Goal: Information Seeking & Learning: Find specific fact

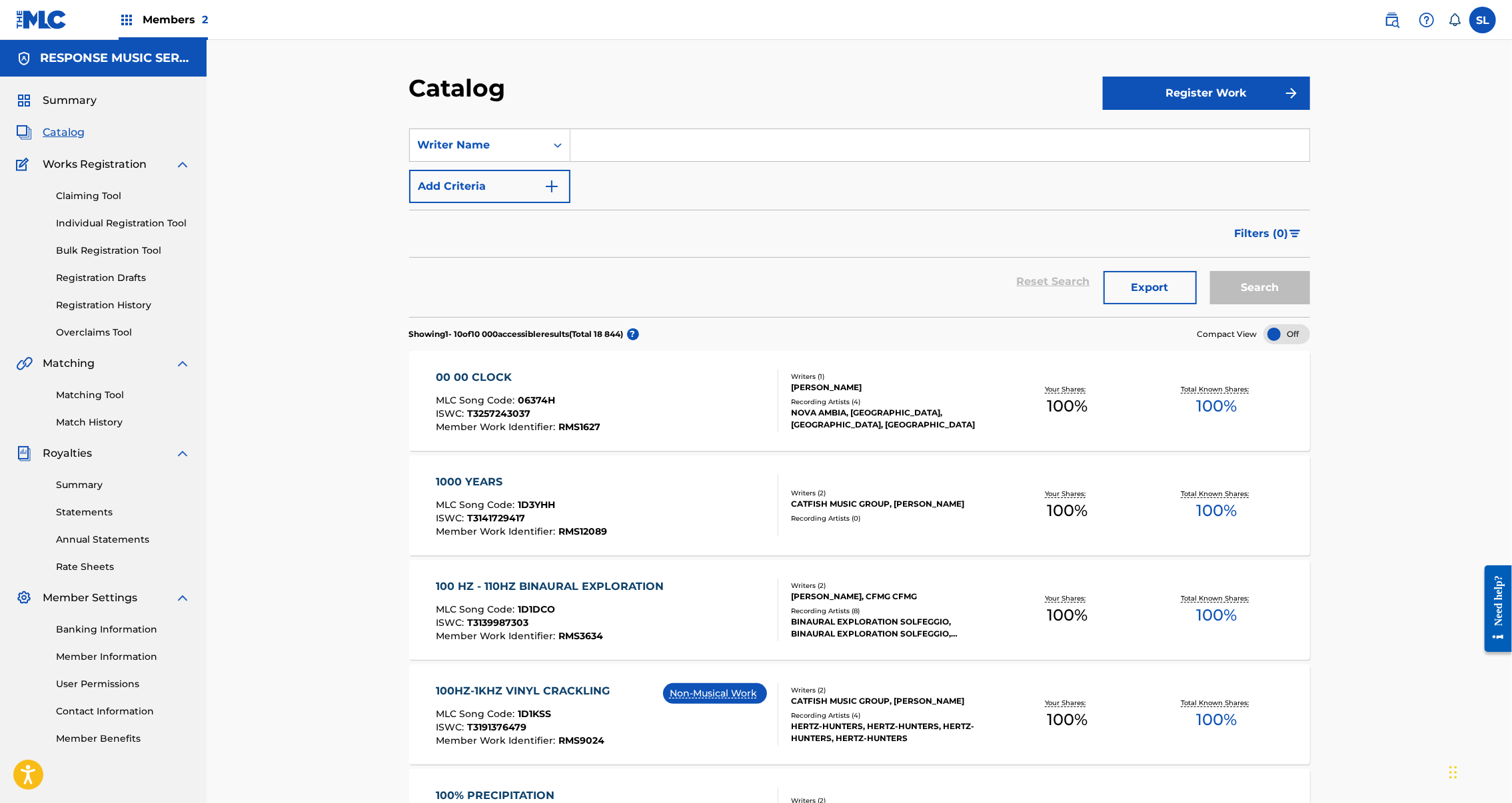
click at [1384, 20] on img at bounding box center [1391, 19] width 16 height 16
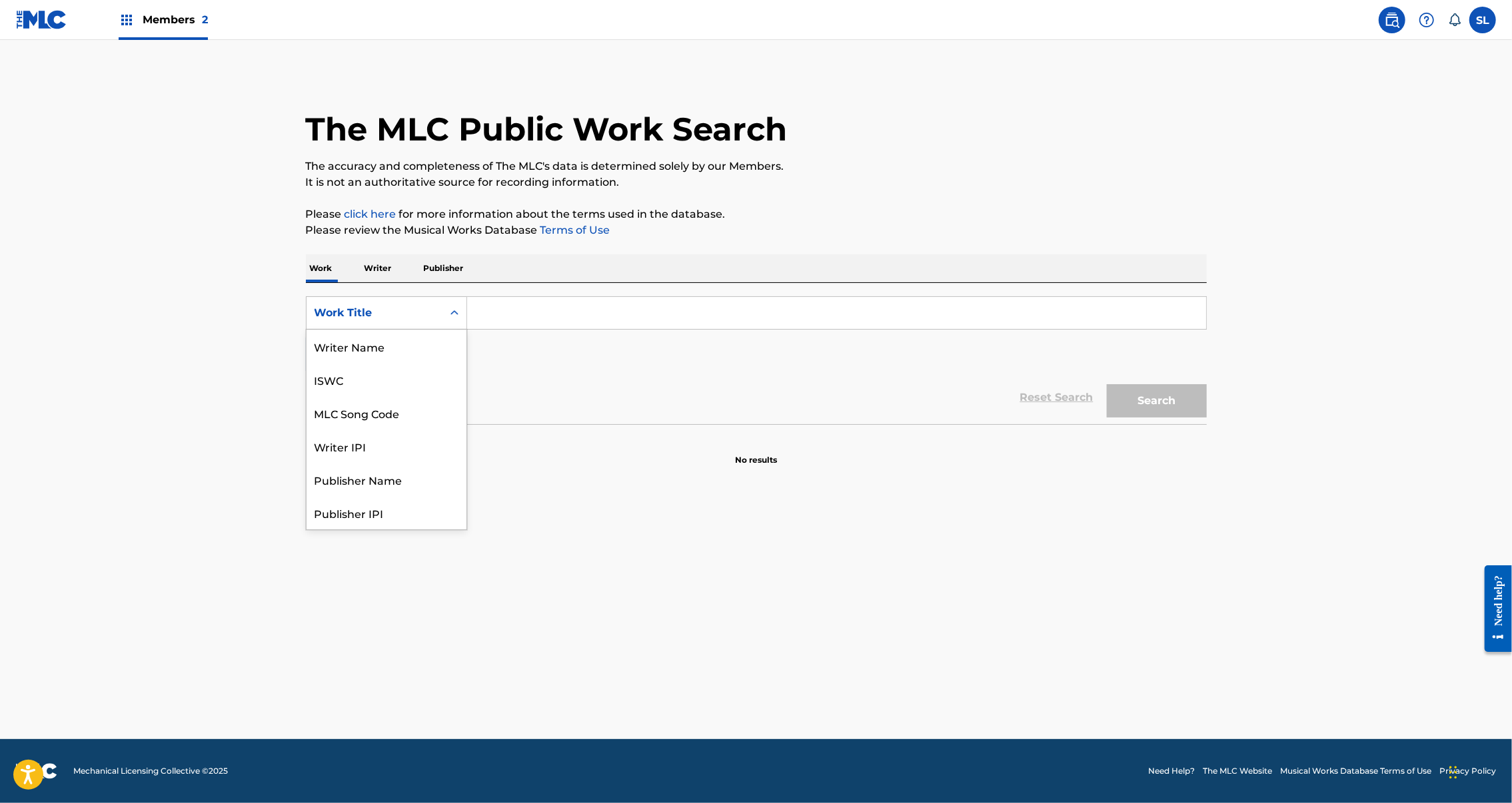
click at [364, 321] on div "Work Title" at bounding box center [374, 312] width 120 height 16
click at [307, 430] on div "MLC Song Code" at bounding box center [386, 413] width 160 height 33
click at [493, 329] on input "Search Form" at bounding box center [837, 313] width 739 height 32
paste input "MR7C0A"
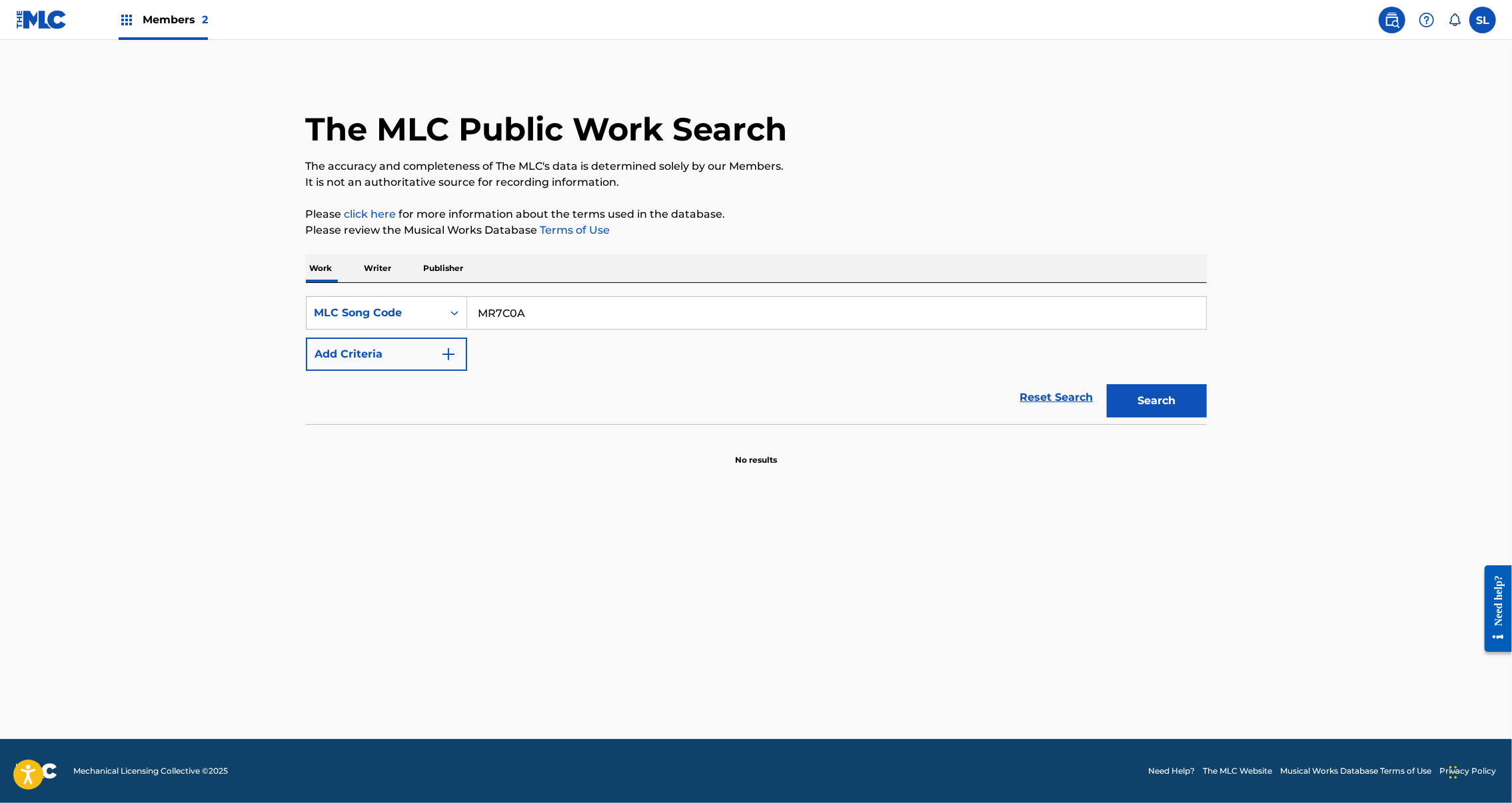
type input "MR7C0A"
click at [1205, 418] on button "Search" at bounding box center [1156, 401] width 100 height 33
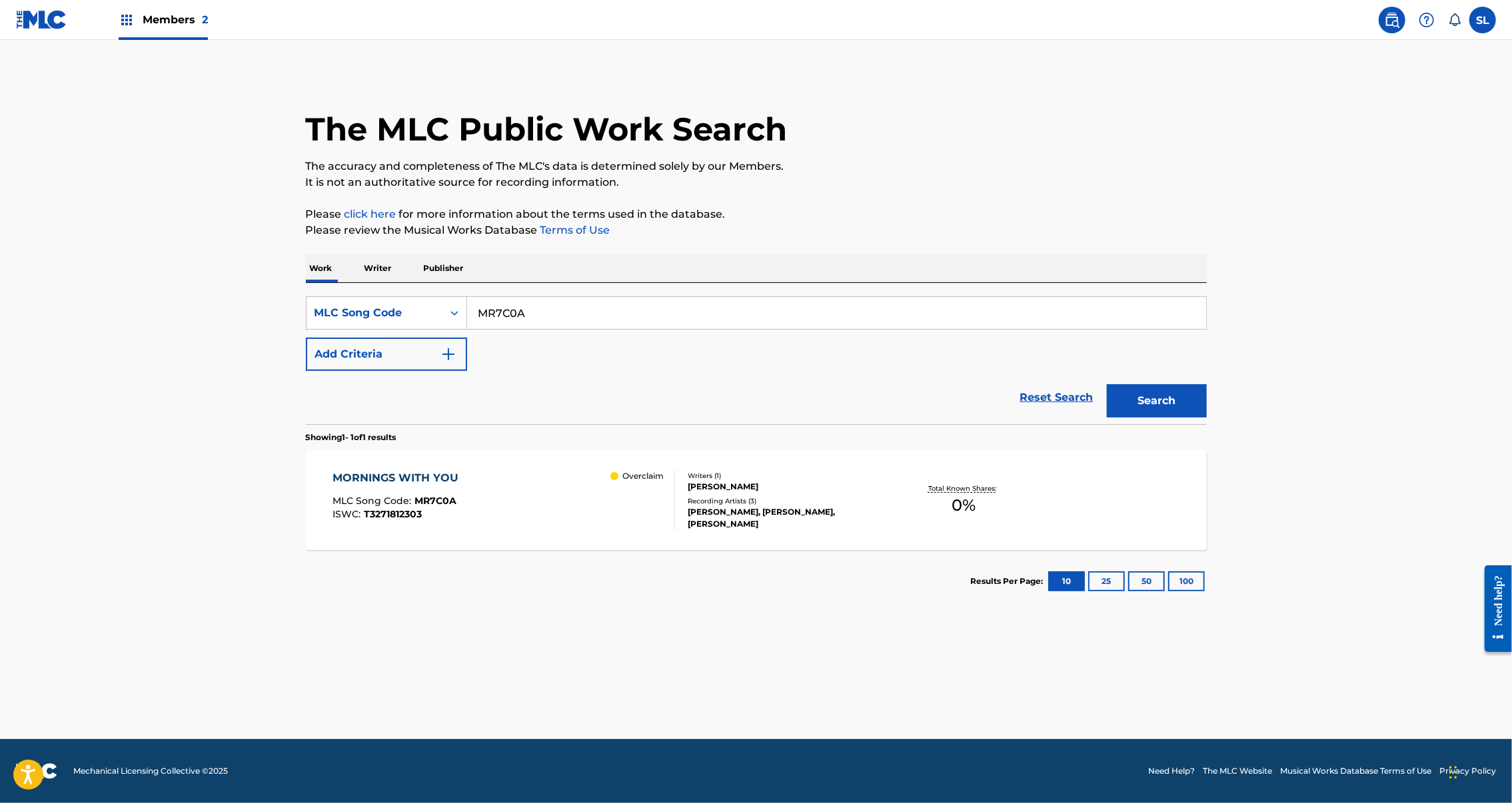
click at [333, 486] on div "MORNINGS WITH YOU" at bounding box center [399, 478] width 132 height 16
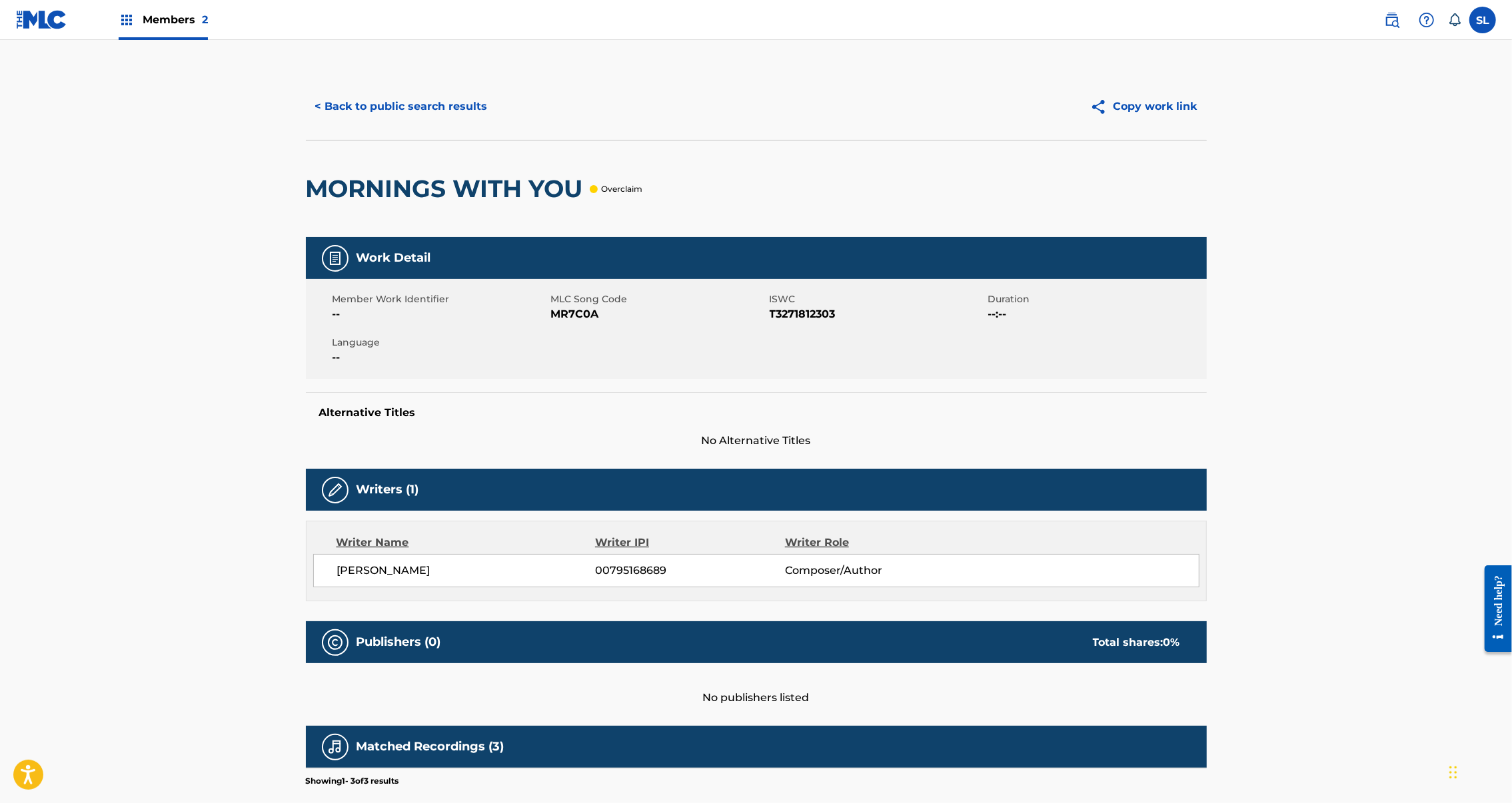
click at [328, 123] on button "< Back to public search results" at bounding box center [401, 106] width 191 height 33
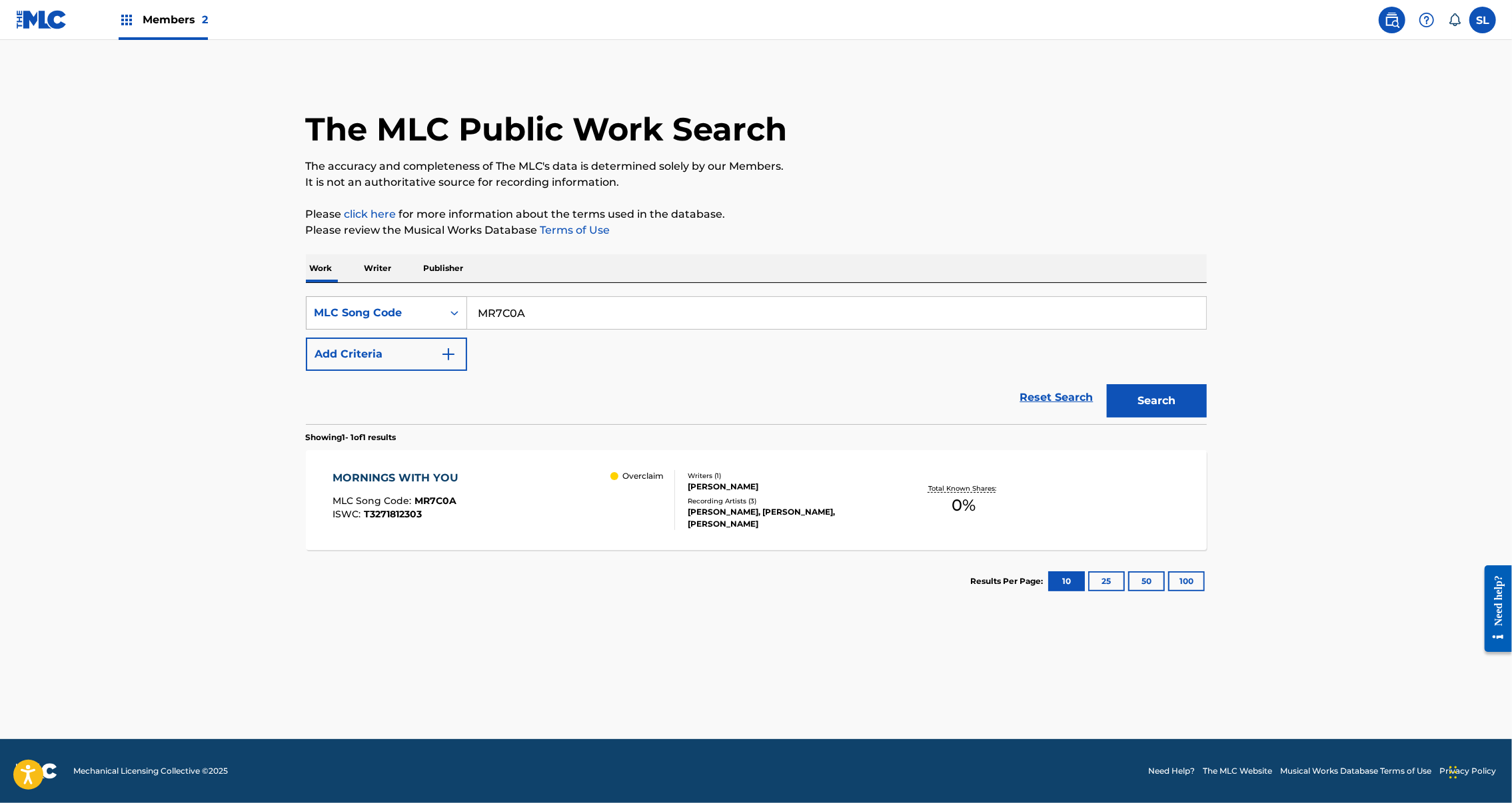
drag, startPoint x: 502, startPoint y: 357, endPoint x: 361, endPoint y: 345, distance: 141.5
click at [361, 330] on div "SearchWithCriteriabca5f9d8-893f-478b-8e42-7423f3127269 MLC Song Code MR7C0A" at bounding box center [756, 313] width 900 height 33
paste input "IG290X"
type input "IG290X"
click at [1206, 418] on button "Search" at bounding box center [1156, 401] width 100 height 33
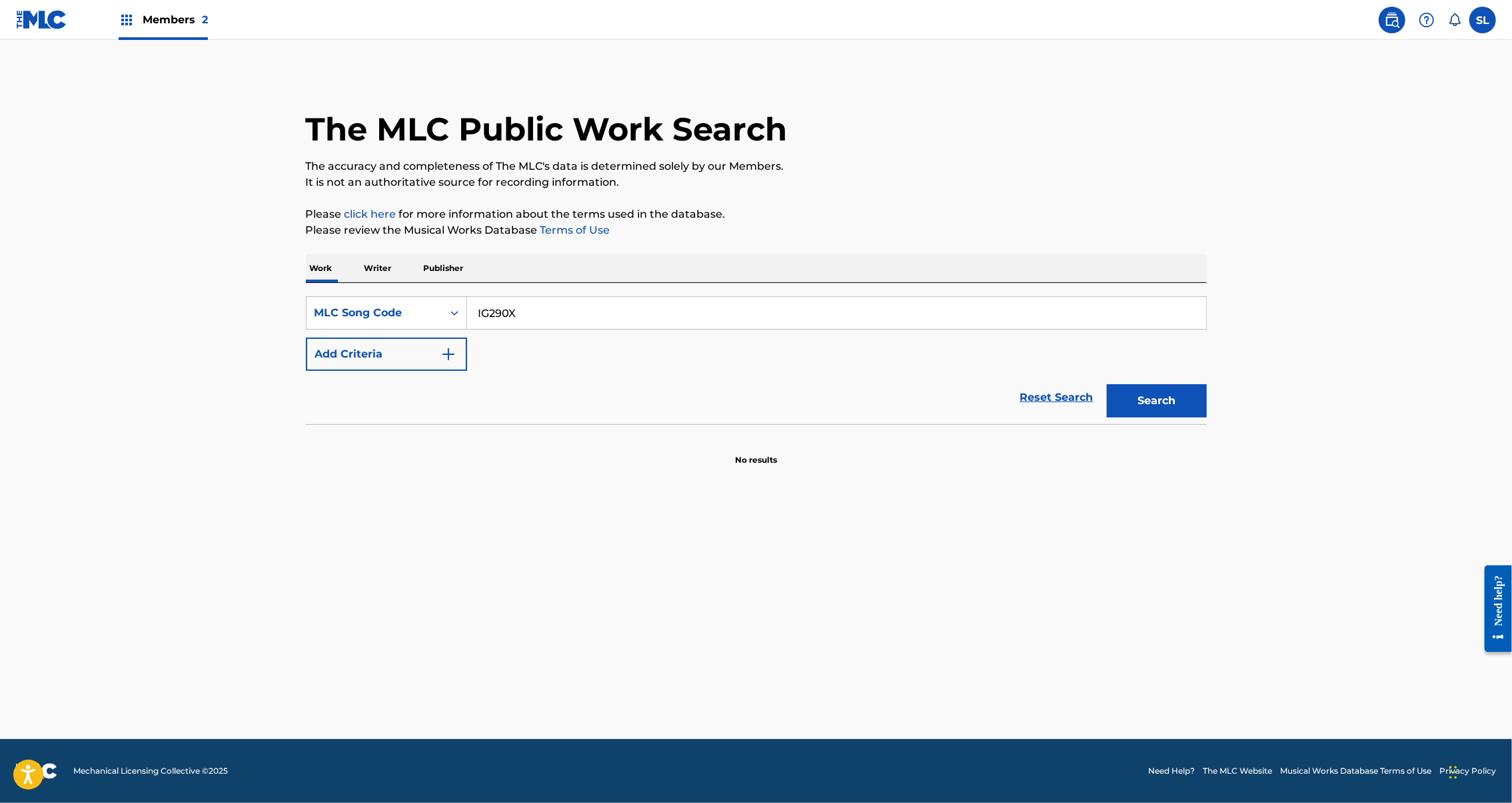
click at [1206, 418] on button "Search" at bounding box center [1156, 401] width 100 height 33
click at [200, 16] on span "Members 2" at bounding box center [175, 19] width 65 height 15
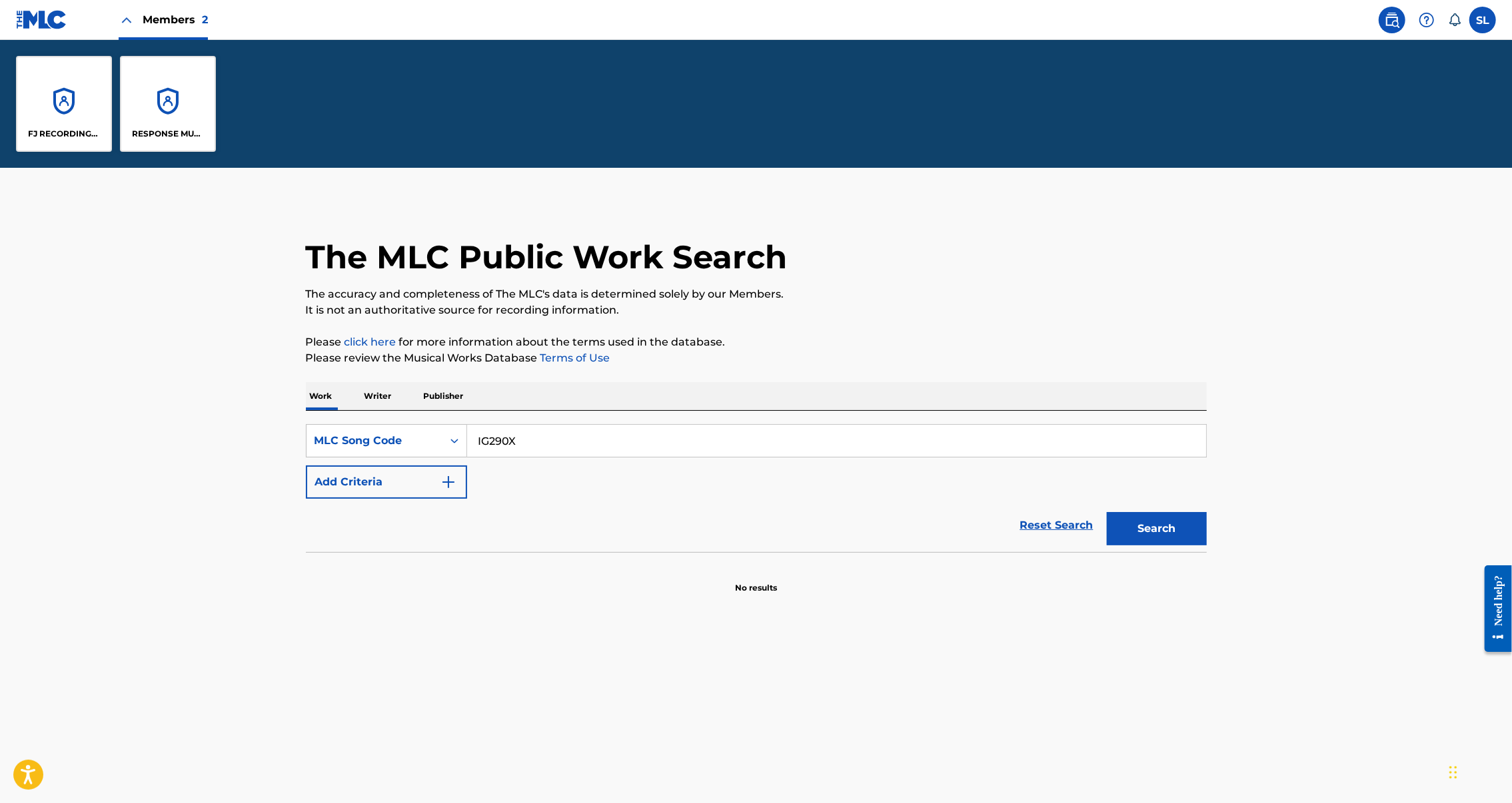
click at [216, 133] on div "RESPONSE MUSIC SERVICES" at bounding box center [168, 104] width 96 height 96
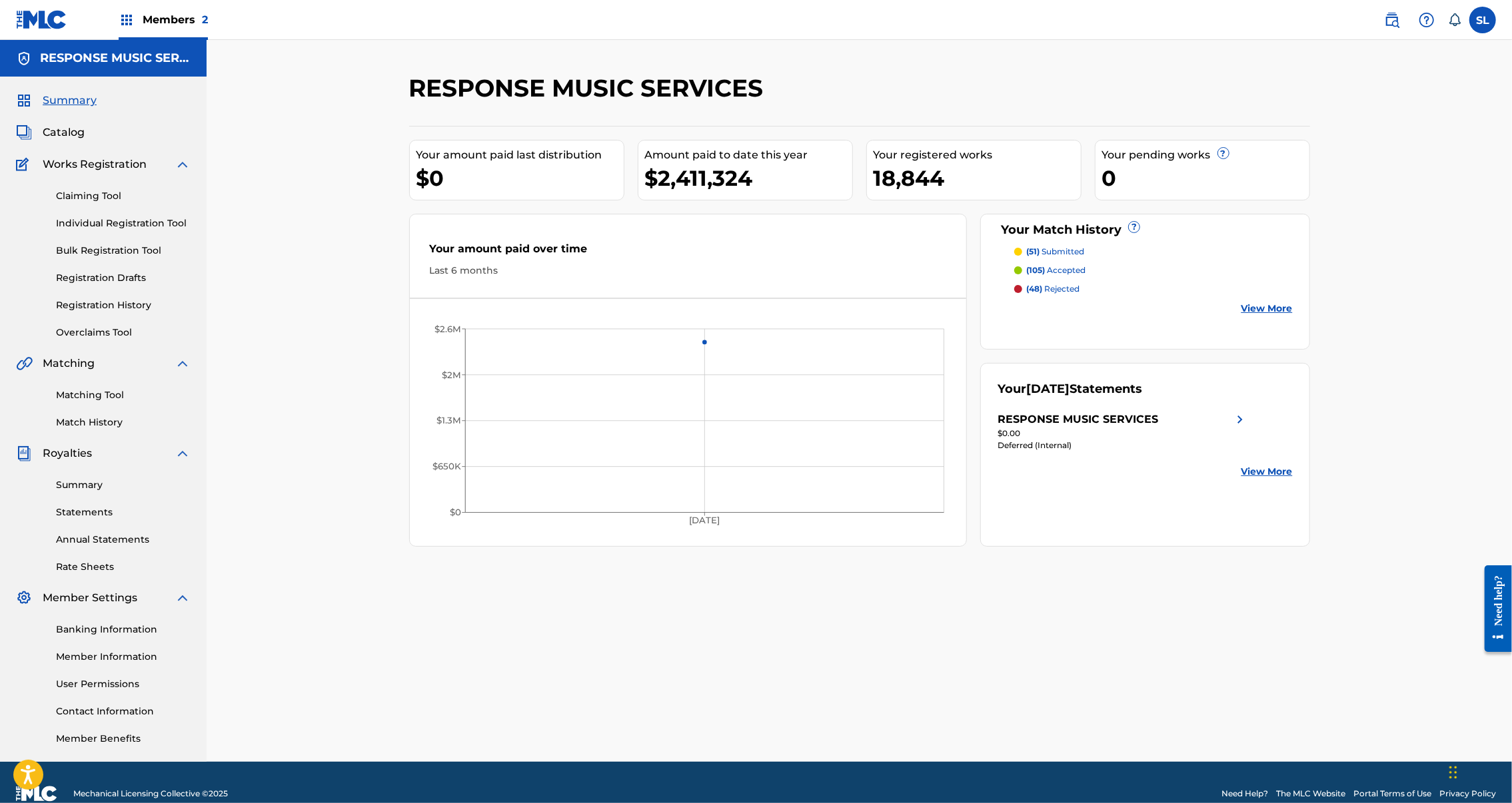
click at [76, 141] on span "Catalog" at bounding box center [64, 132] width 42 height 16
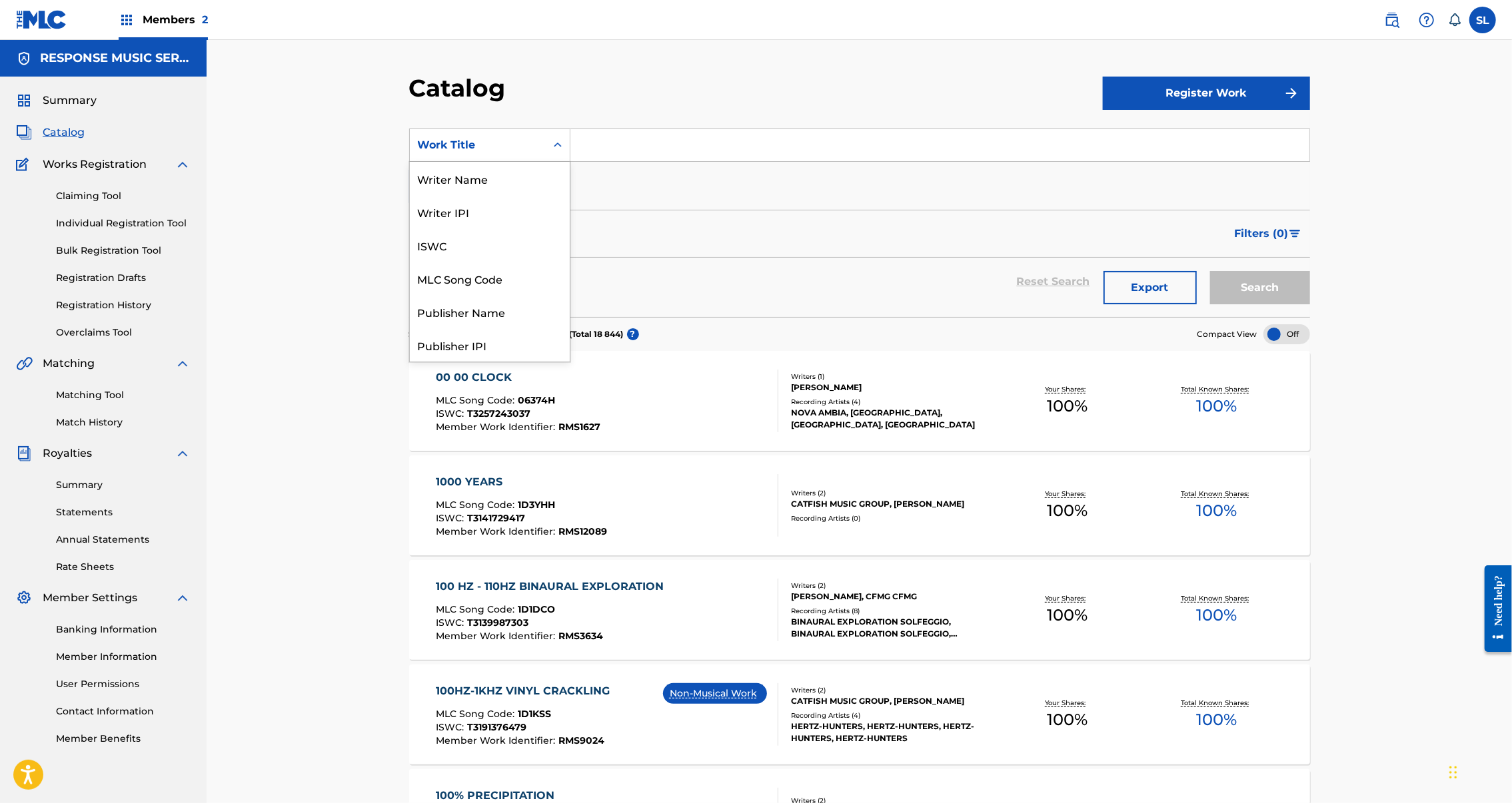
click at [551, 152] on icon "Search Form" at bounding box center [558, 145] width 13 height 13
click at [410, 195] on div "Writer Name" at bounding box center [489, 178] width 160 height 33
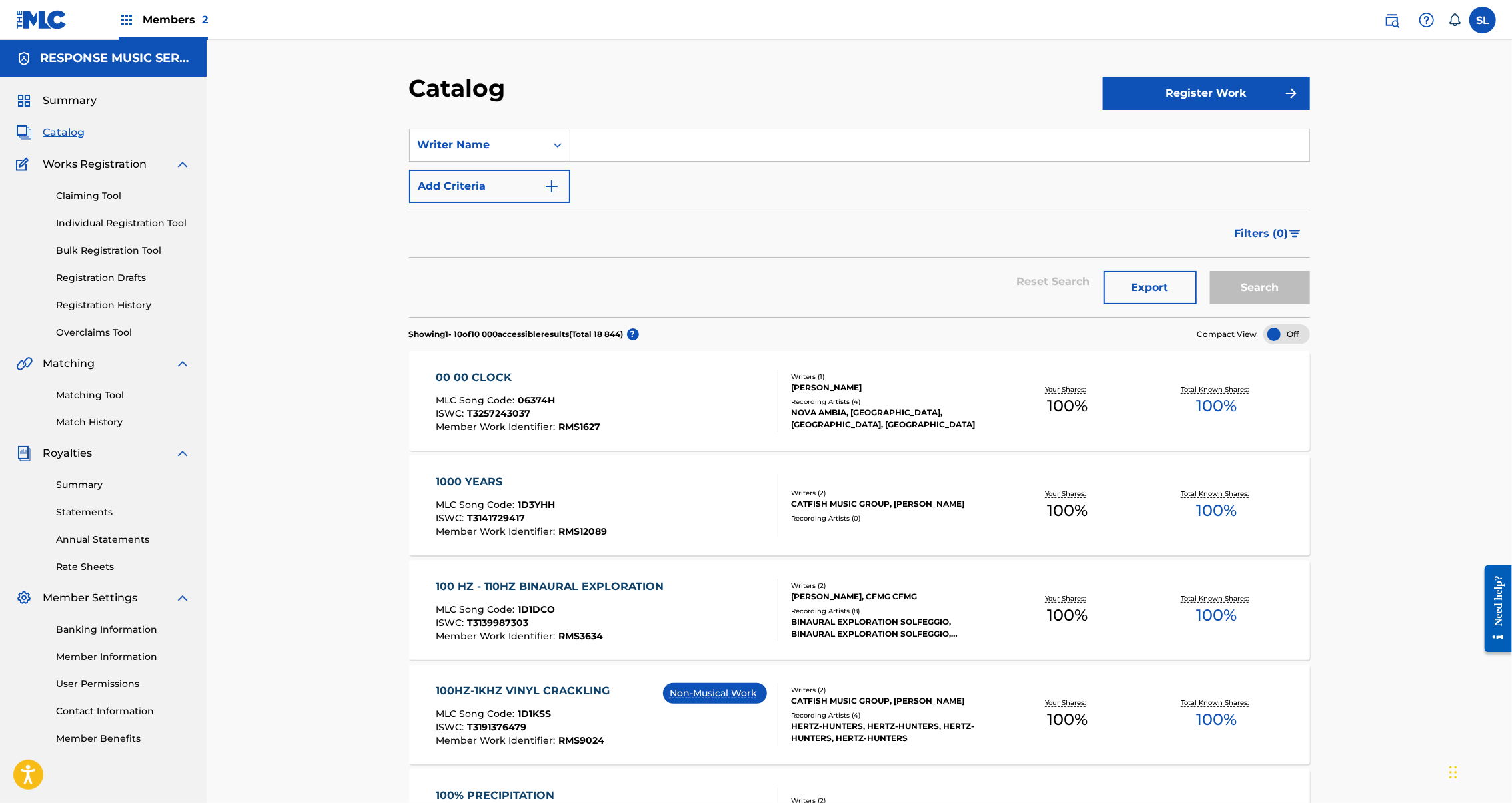
click at [582, 161] on input "Search Form" at bounding box center [940, 145] width 739 height 32
type input "[PERSON_NAME]"
click at [1310, 304] on button "Search" at bounding box center [1259, 288] width 100 height 33
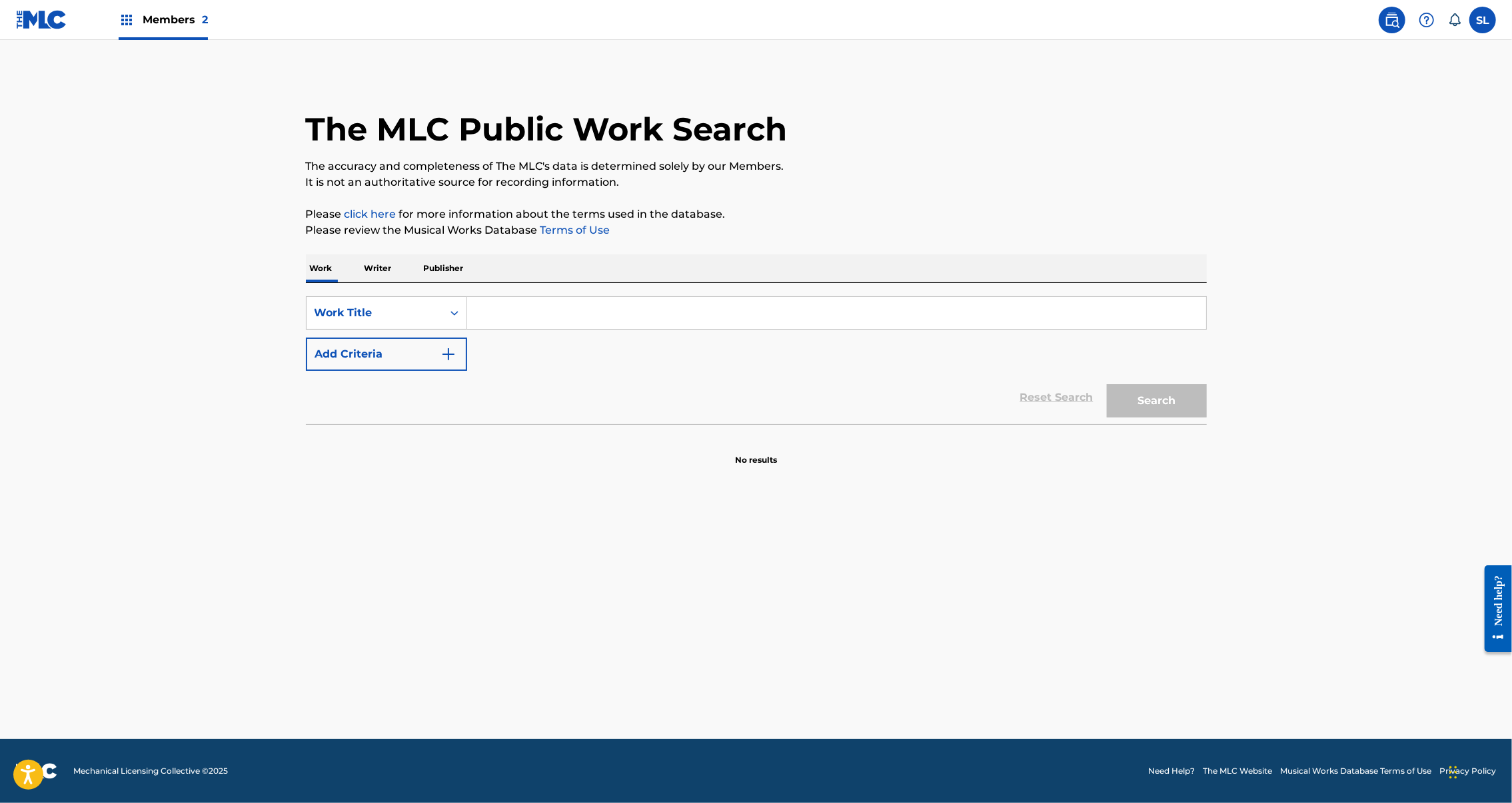
click at [360, 282] on p "Writer" at bounding box center [378, 268] width 35 height 28
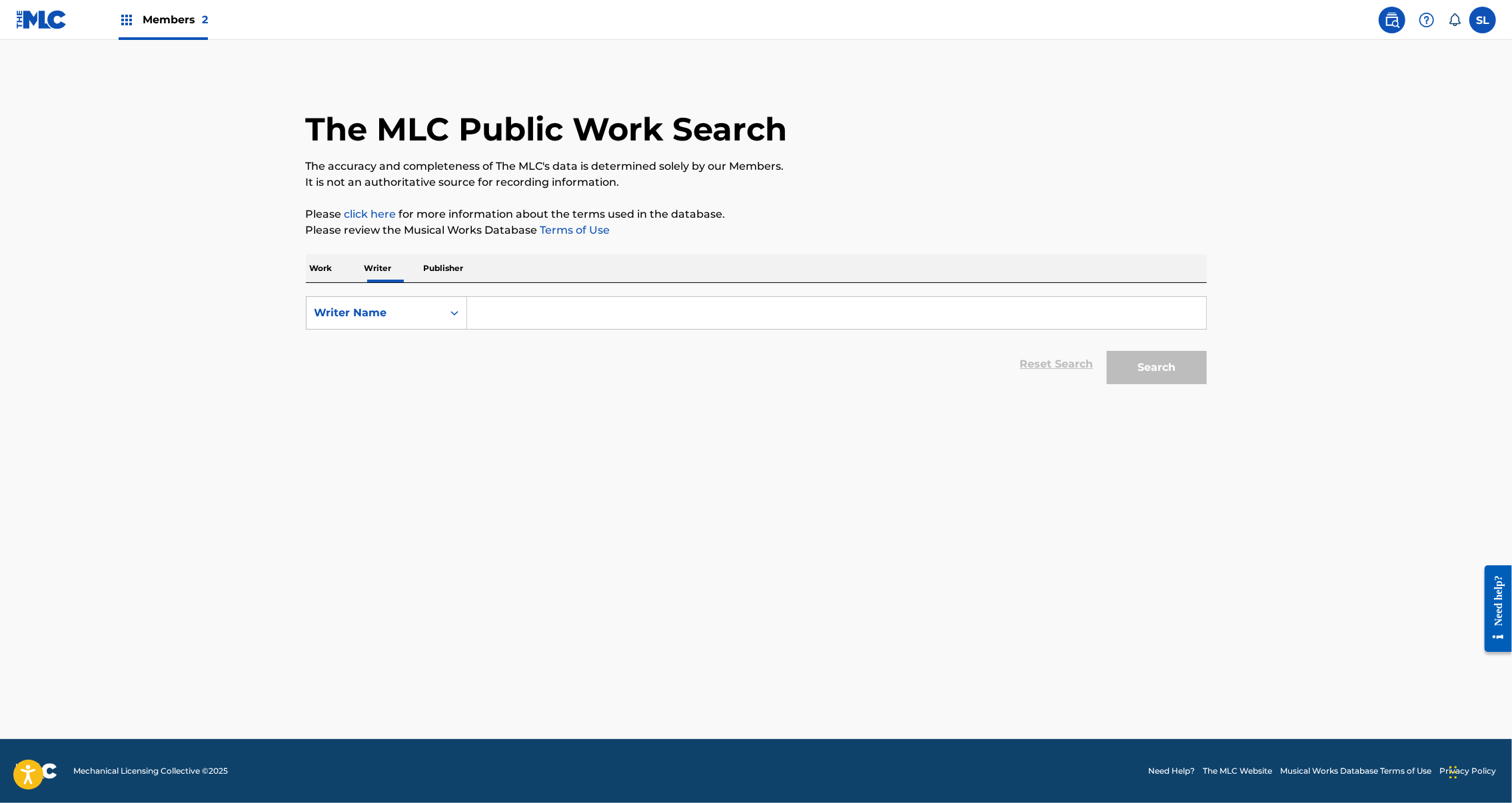
click at [472, 329] on input "Search Form" at bounding box center [837, 313] width 739 height 32
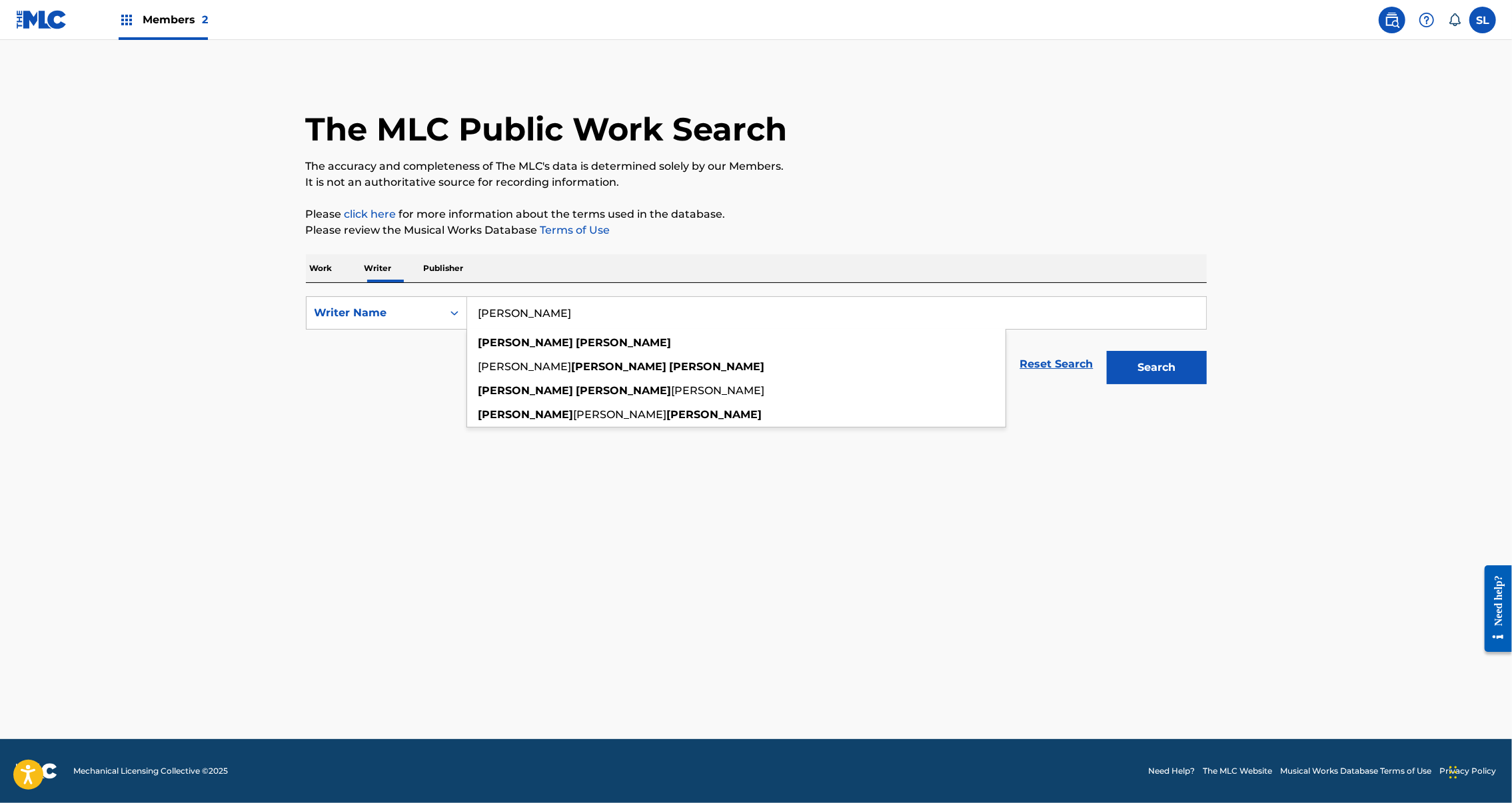
type input "[PERSON_NAME]"
click at [1206, 384] on button "Search" at bounding box center [1156, 368] width 100 height 33
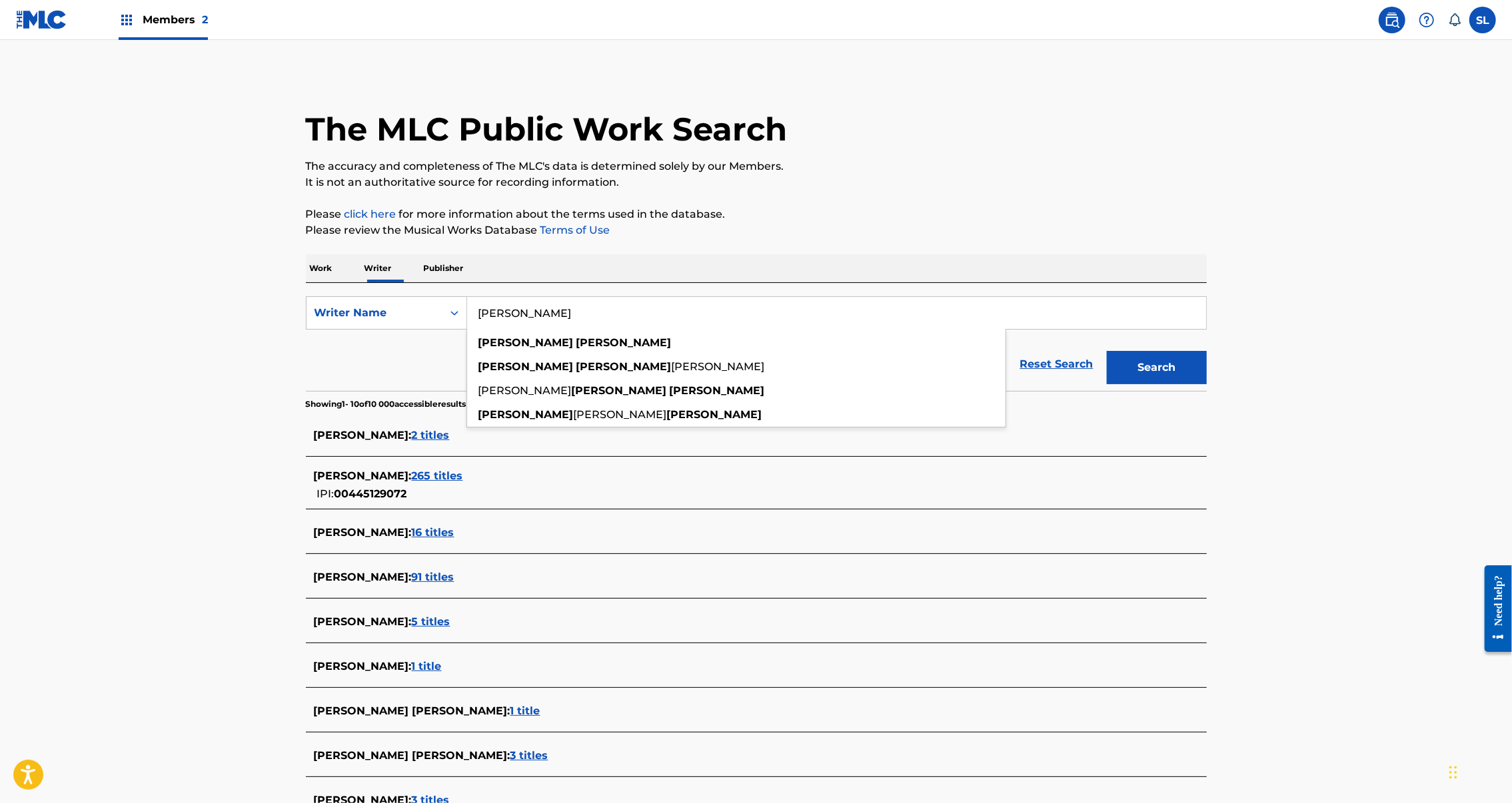
click at [842, 223] on p "Please click here for more information about the terms used in the database." at bounding box center [756, 214] width 900 height 16
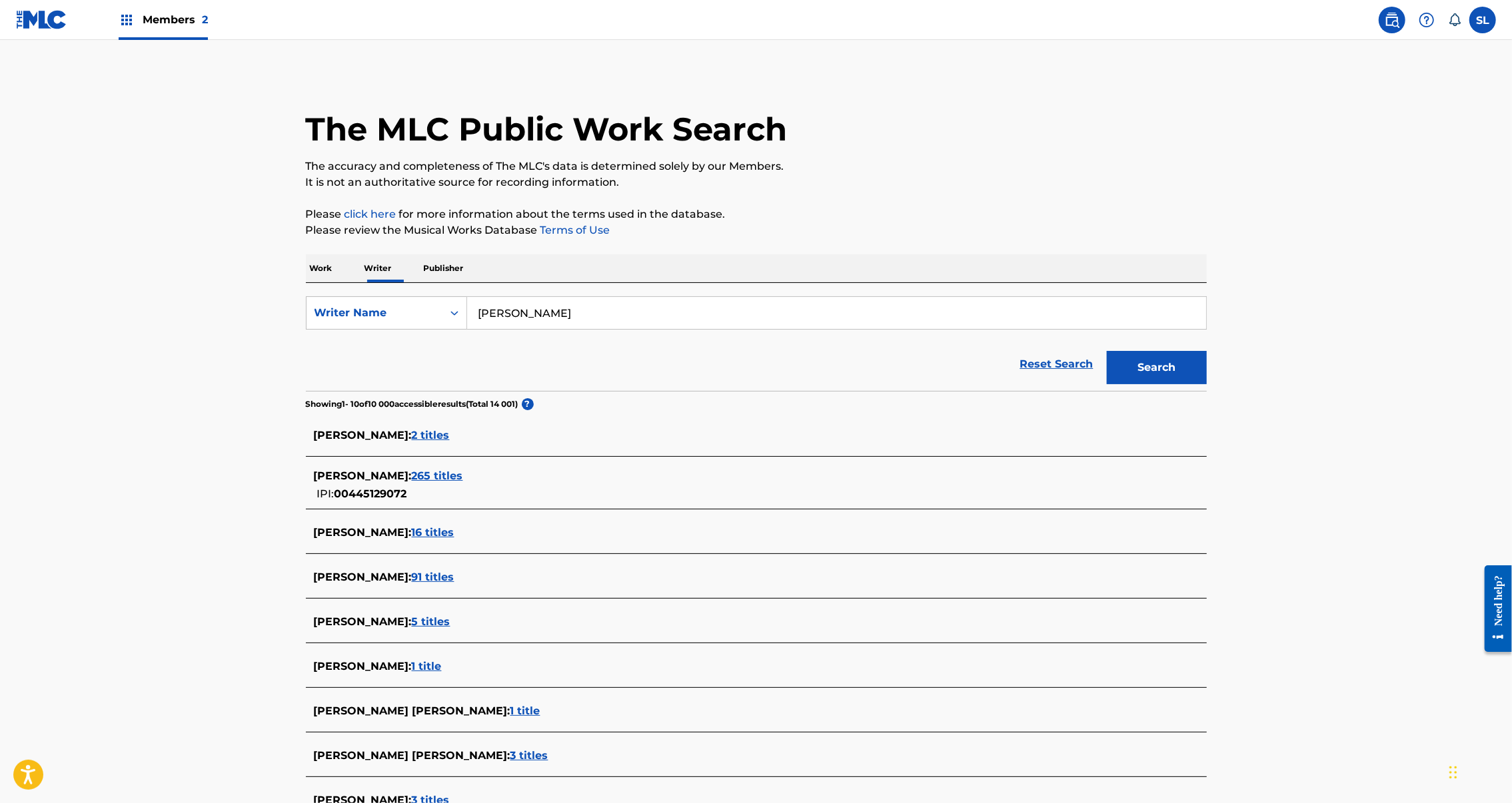
click at [412, 482] on span "265 titles" at bounding box center [437, 476] width 51 height 13
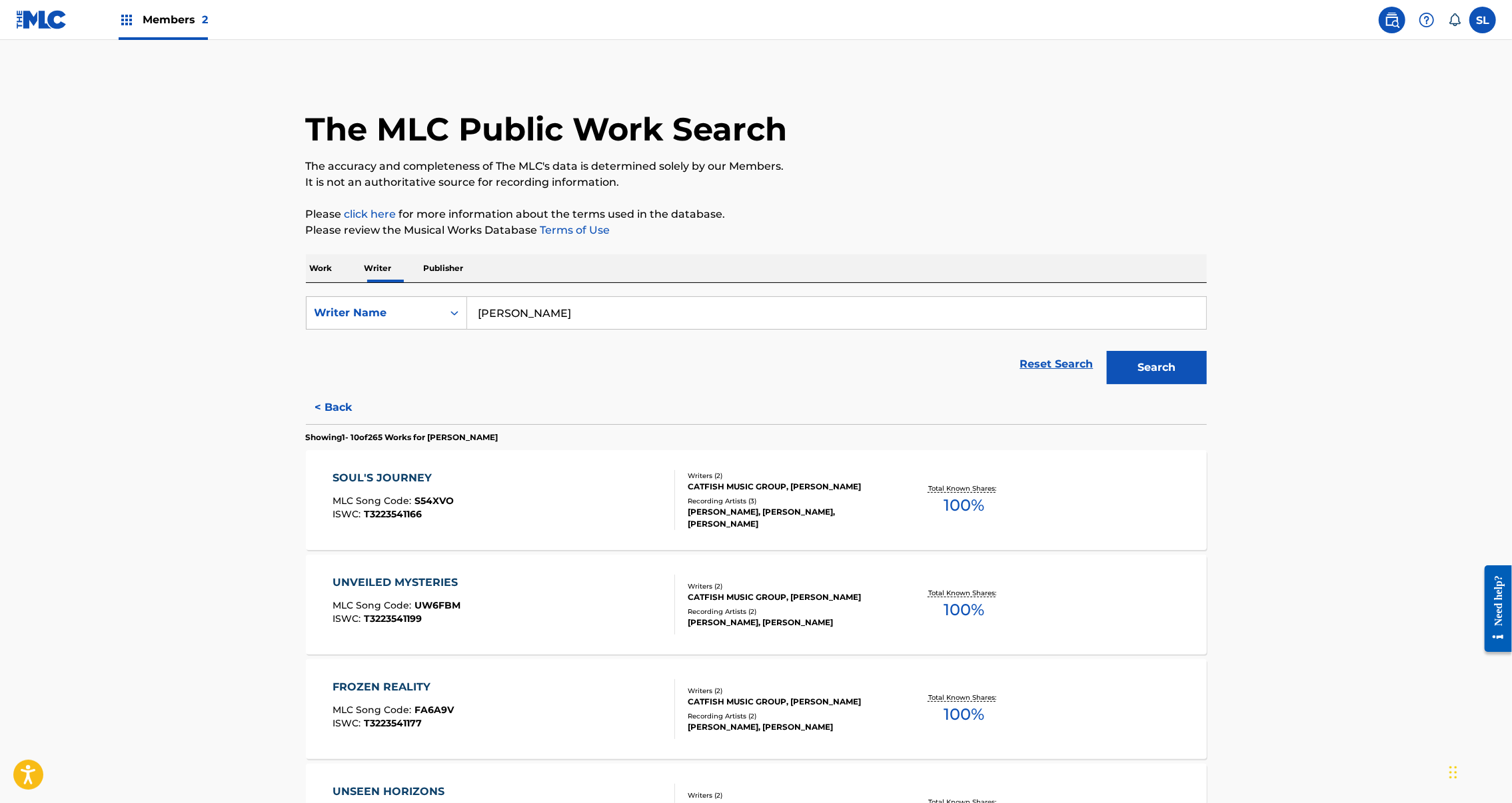
scroll to position [915, 0]
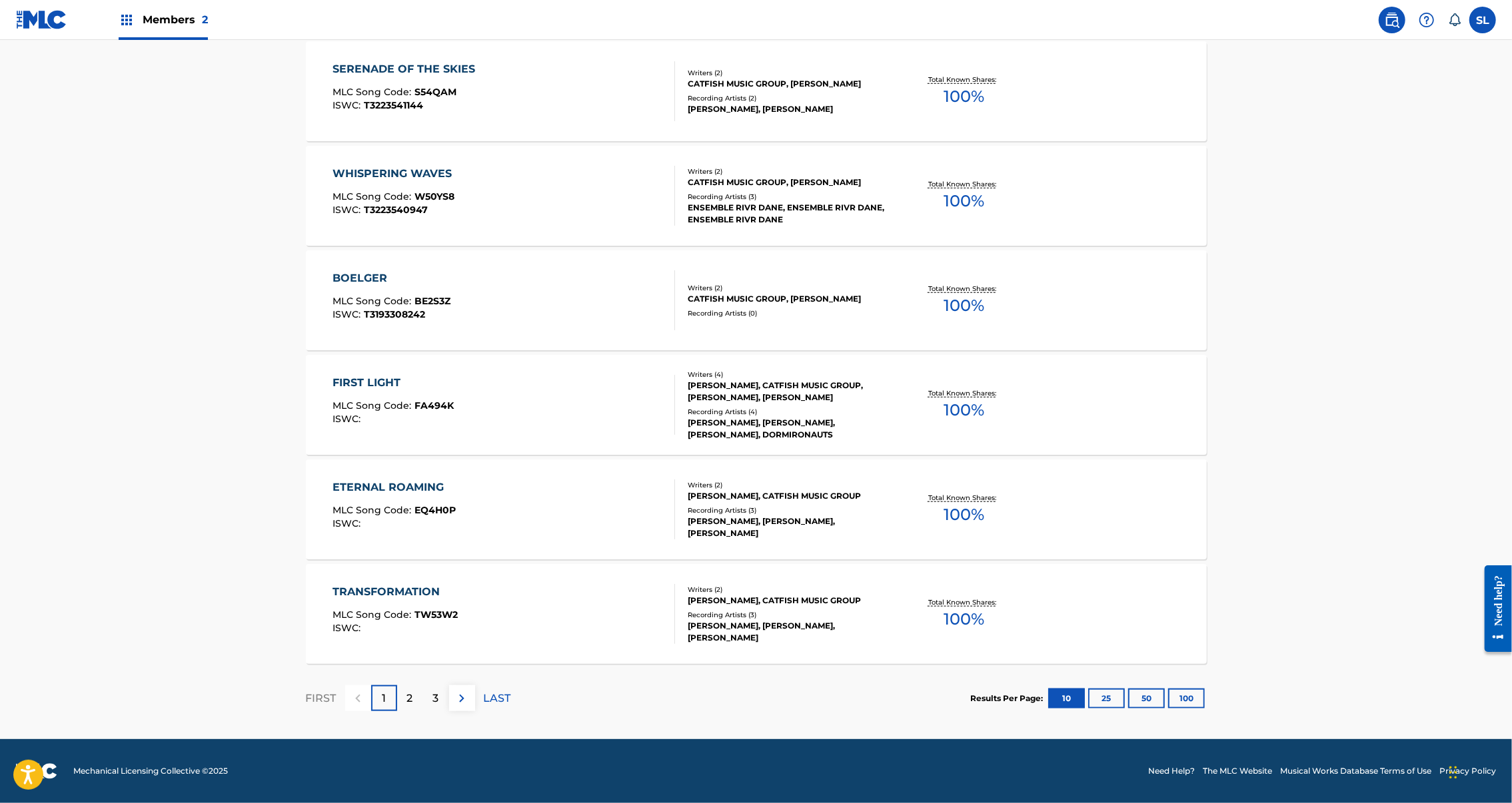
click at [1205, 688] on button "100" at bounding box center [1186, 698] width 37 height 20
